Goal: Task Accomplishment & Management: Manage account settings

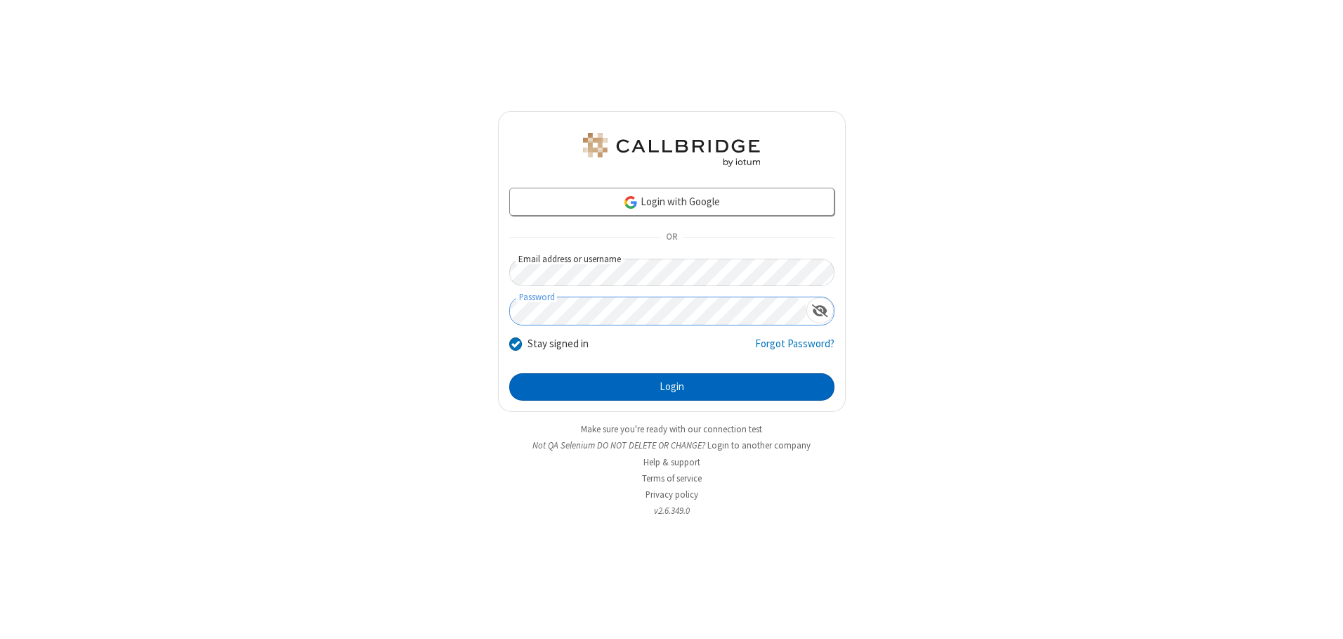
click at [672, 386] on button "Login" at bounding box center [671, 387] width 325 height 28
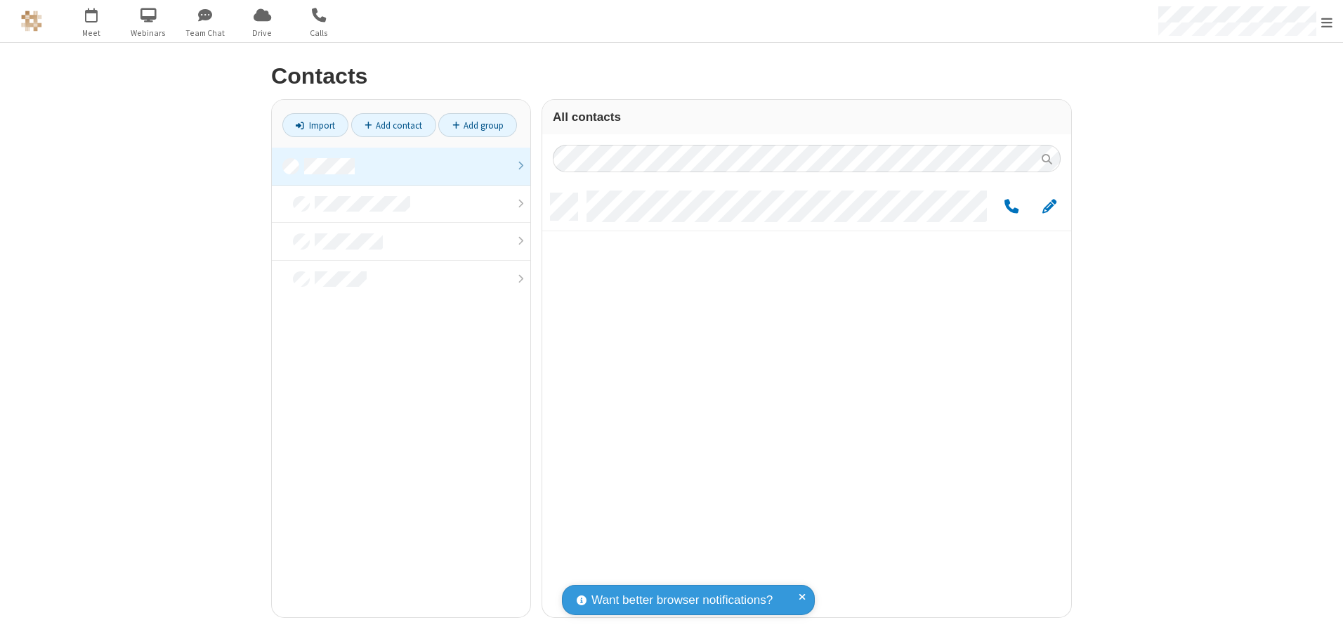
scroll to position [424, 519]
click at [401, 166] on link at bounding box center [401, 167] width 259 height 38
click at [1050, 206] on span "Edit" at bounding box center [1050, 207] width 14 height 18
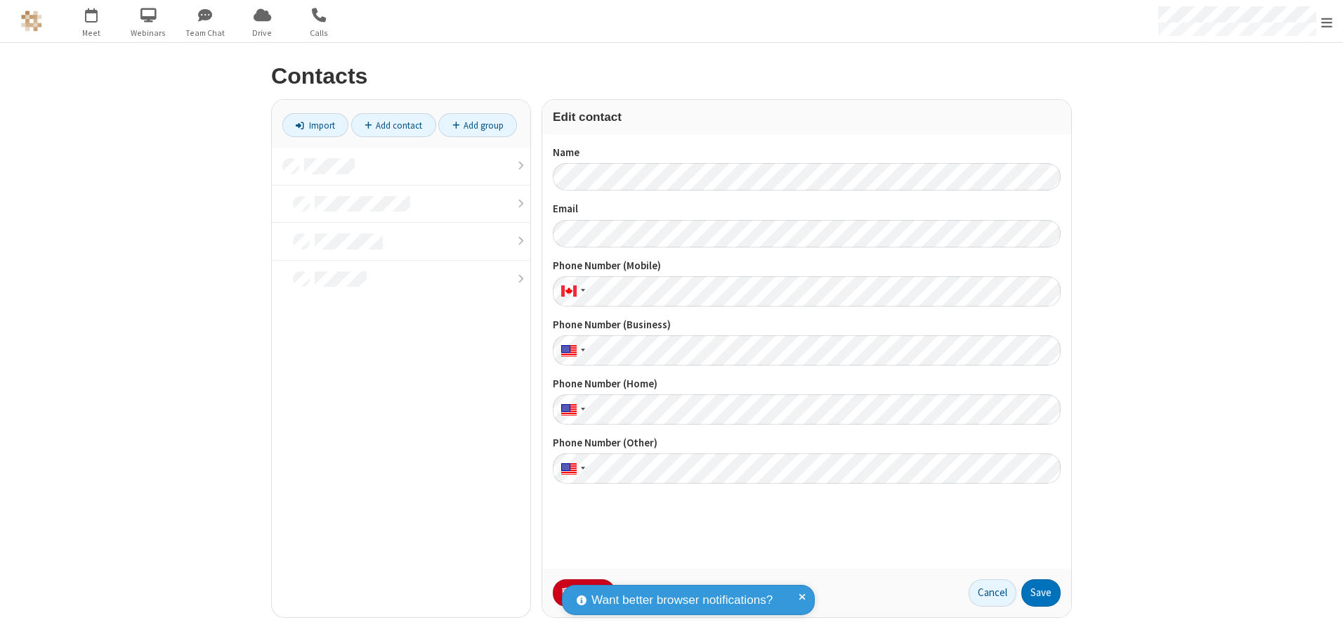
click at [0, 0] on button "No Thanks" at bounding box center [0, 0] width 0 height 0
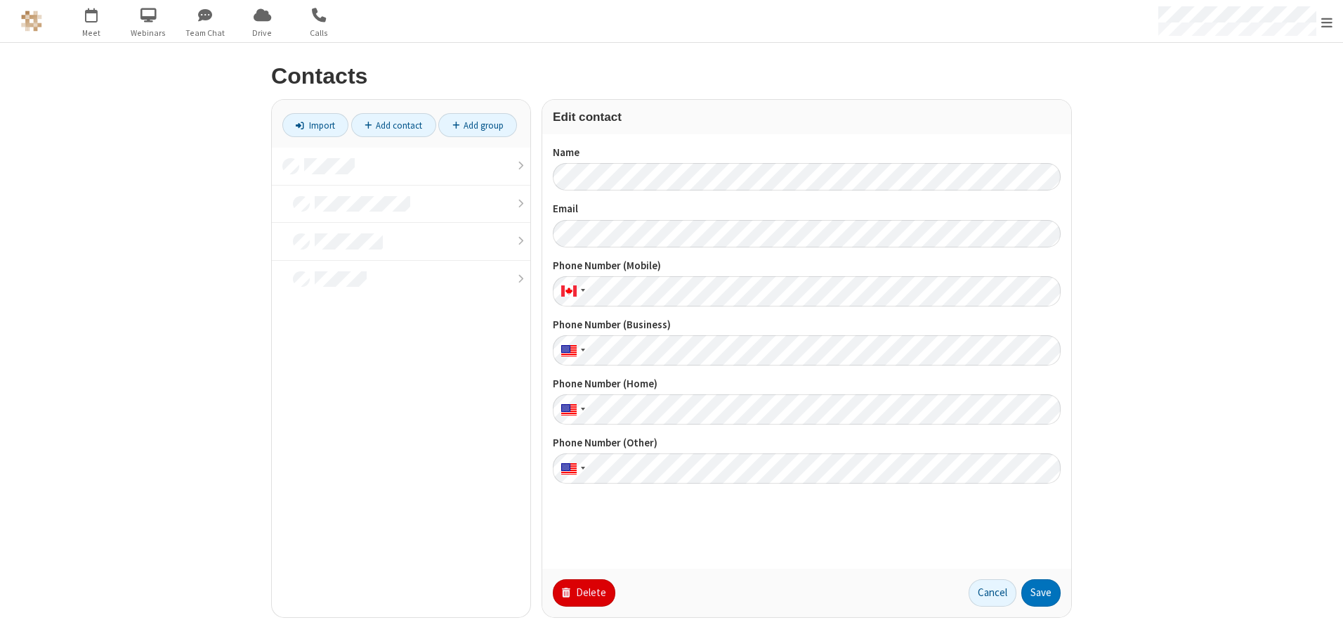
click at [582, 592] on button "Delete" at bounding box center [584, 593] width 63 height 28
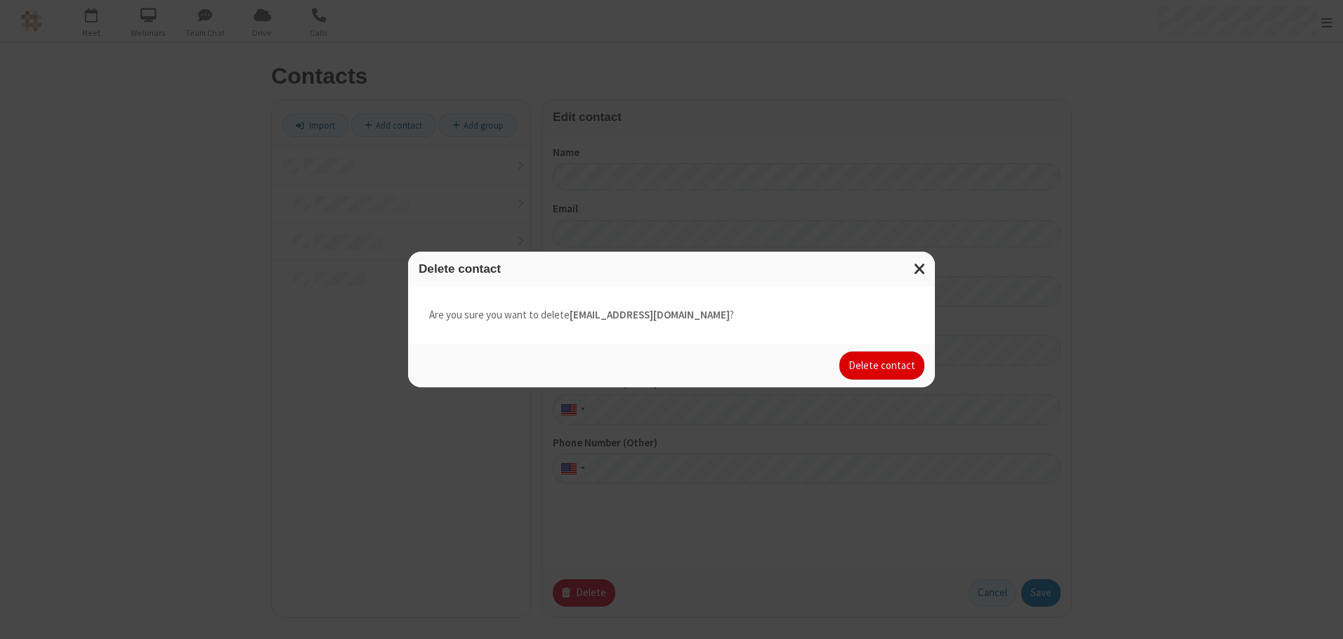
click at [883, 365] on button "Delete contact" at bounding box center [882, 365] width 85 height 28
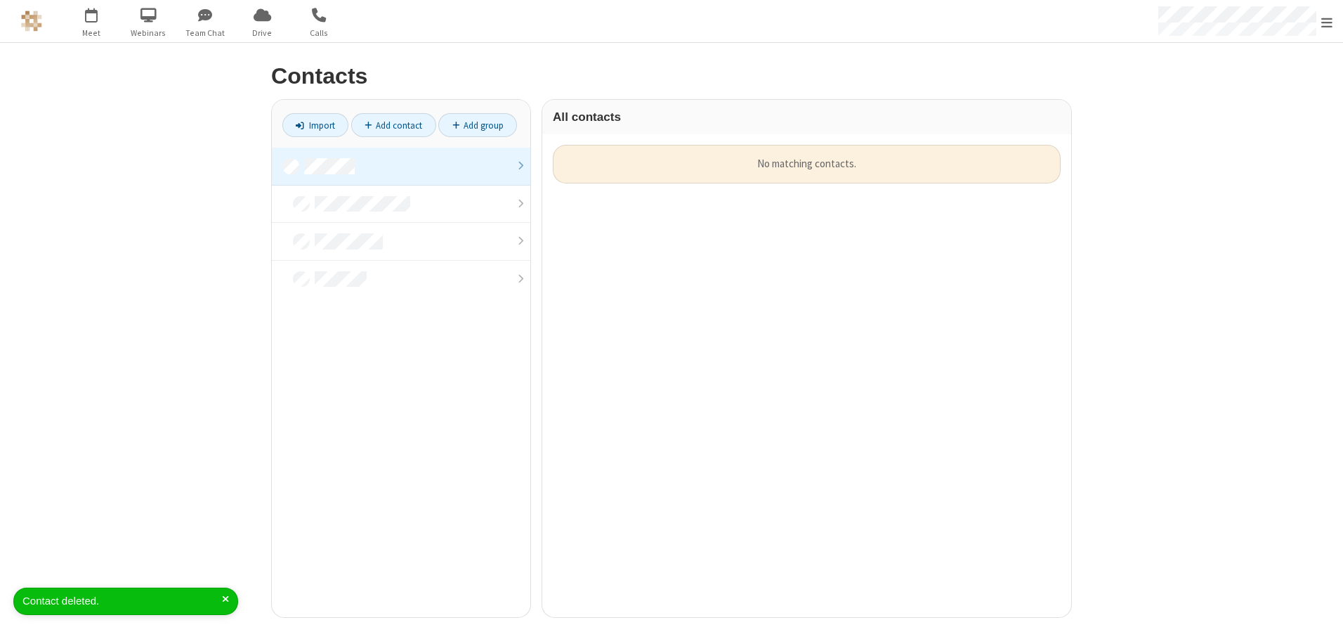
scroll to position [472, 519]
